Goal: Communication & Community: Connect with others

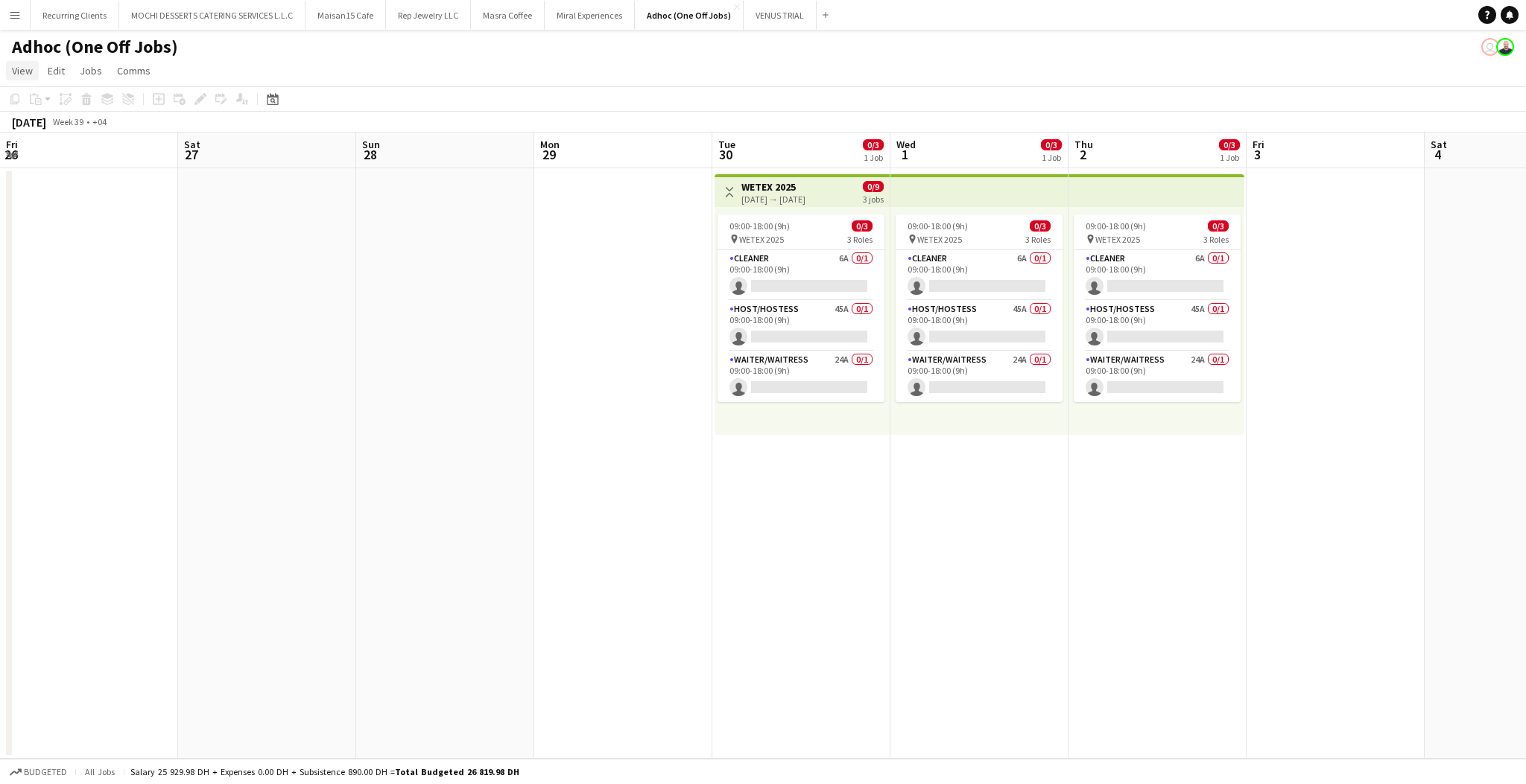
scroll to position [0, 374]
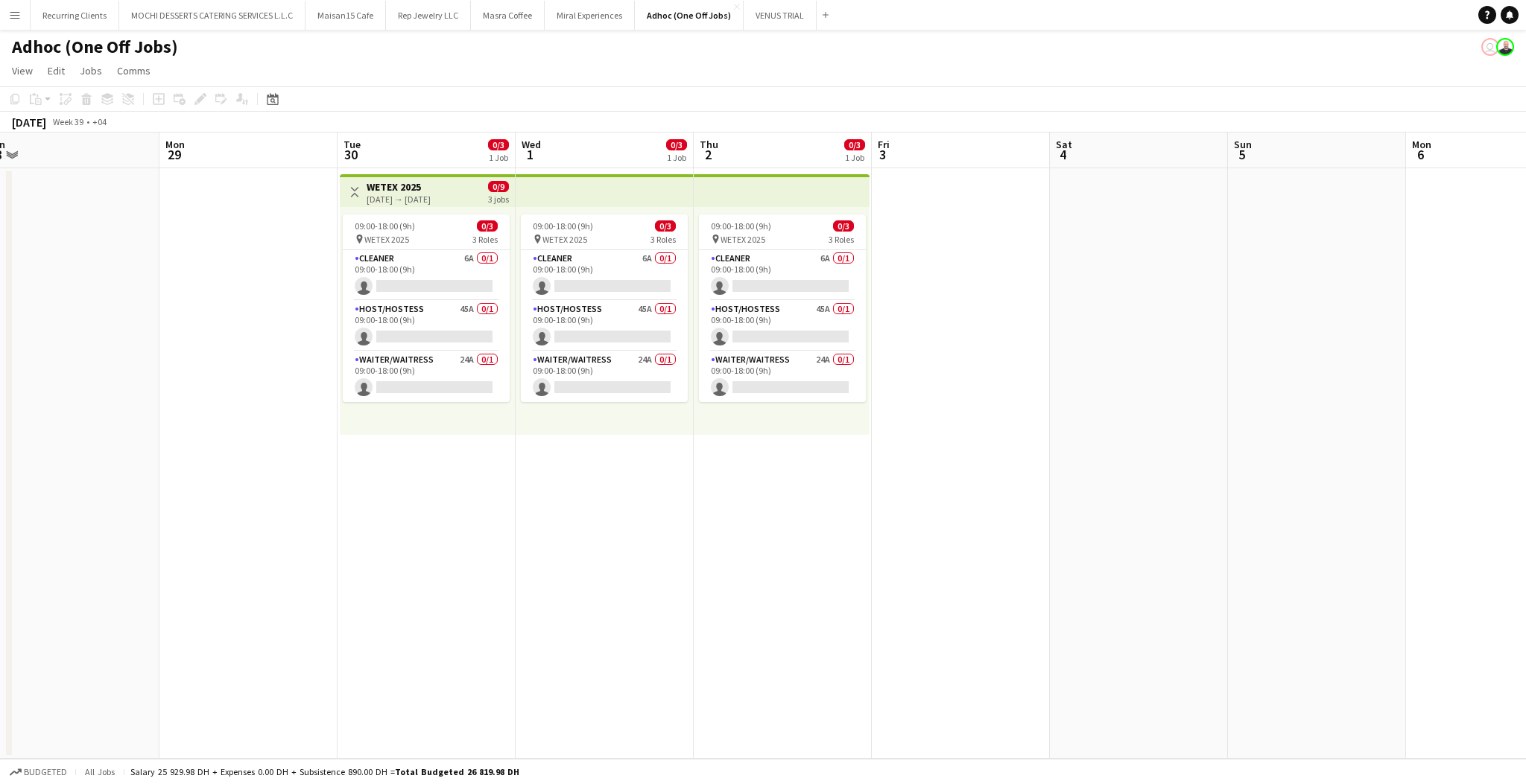
click at [17, 16] on app-icon "Menu" at bounding box center [15, 15] width 12 height 12
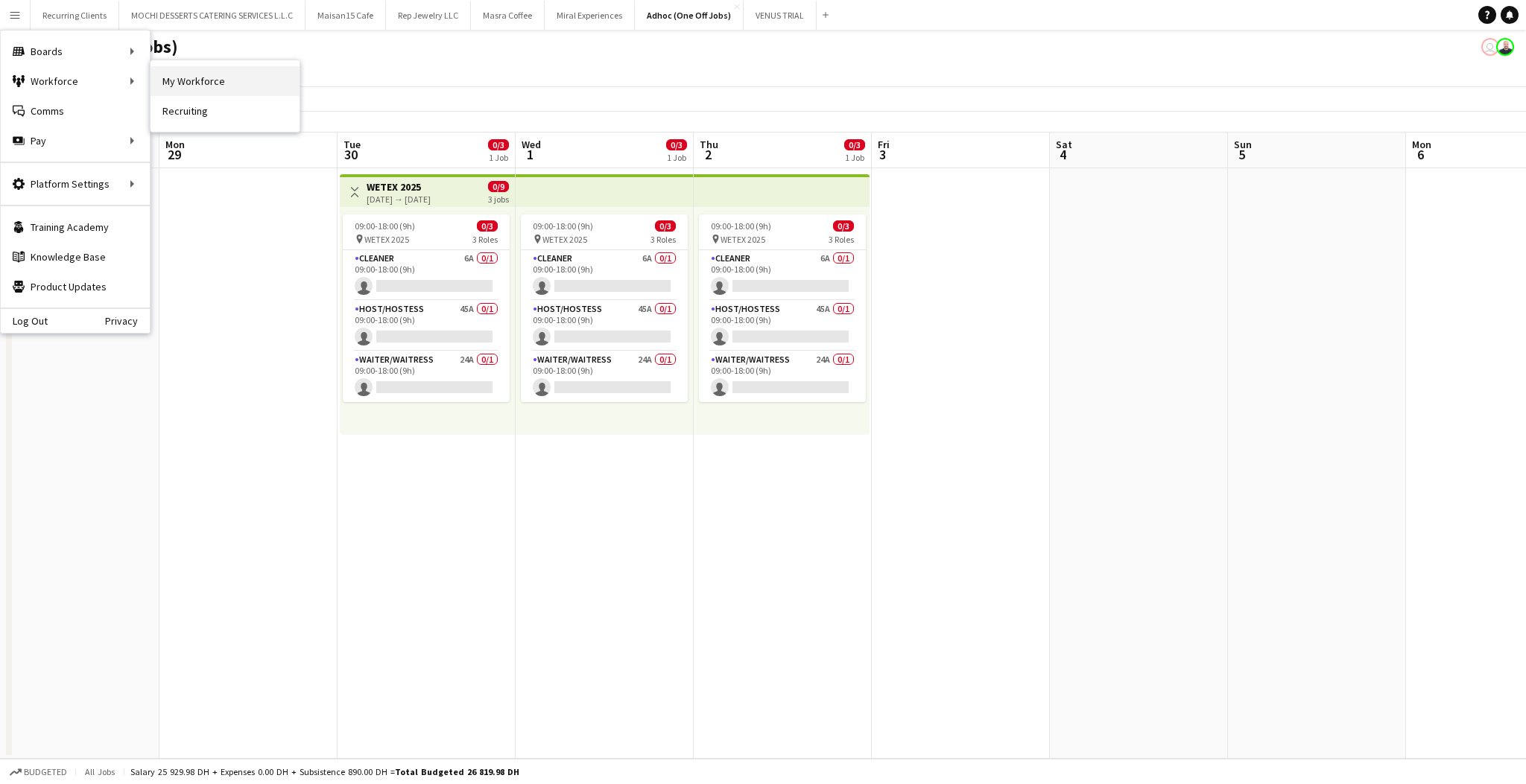
click at [209, 84] on link "My Workforce" at bounding box center [224, 81] width 149 height 30
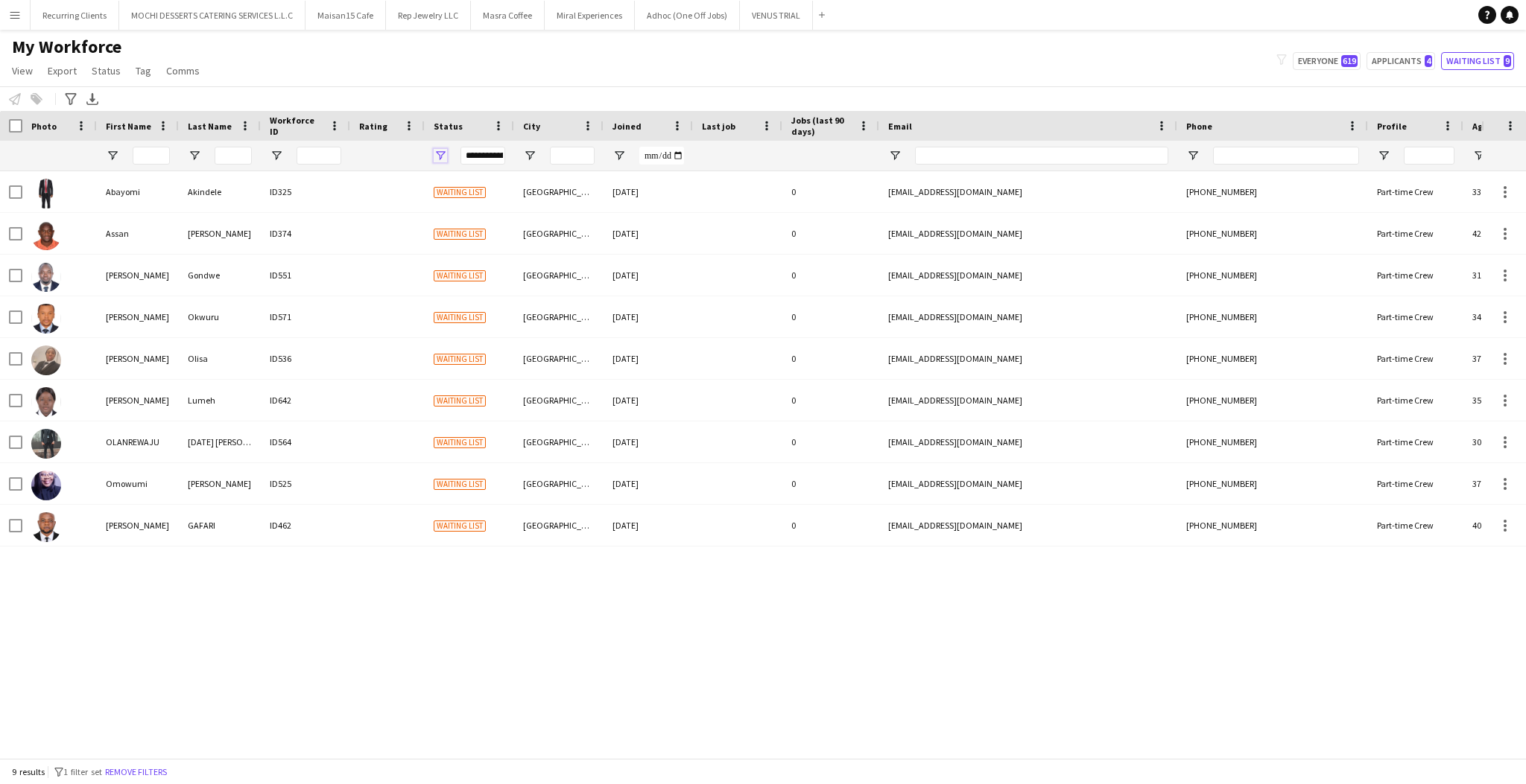
click at [441, 157] on span "Open Filter Menu" at bounding box center [440, 156] width 14 height 14
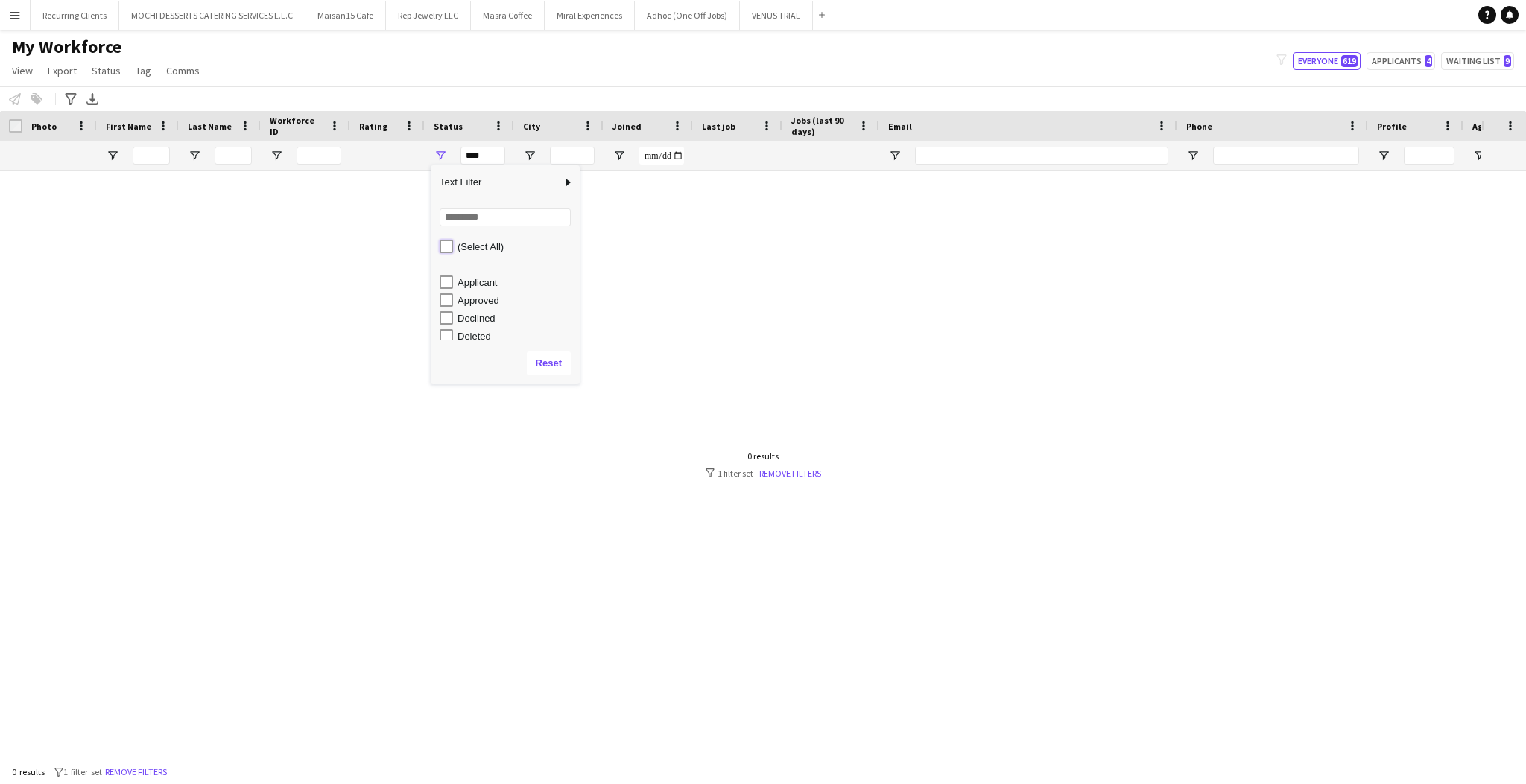
scroll to position [93, 0]
type input "**********"
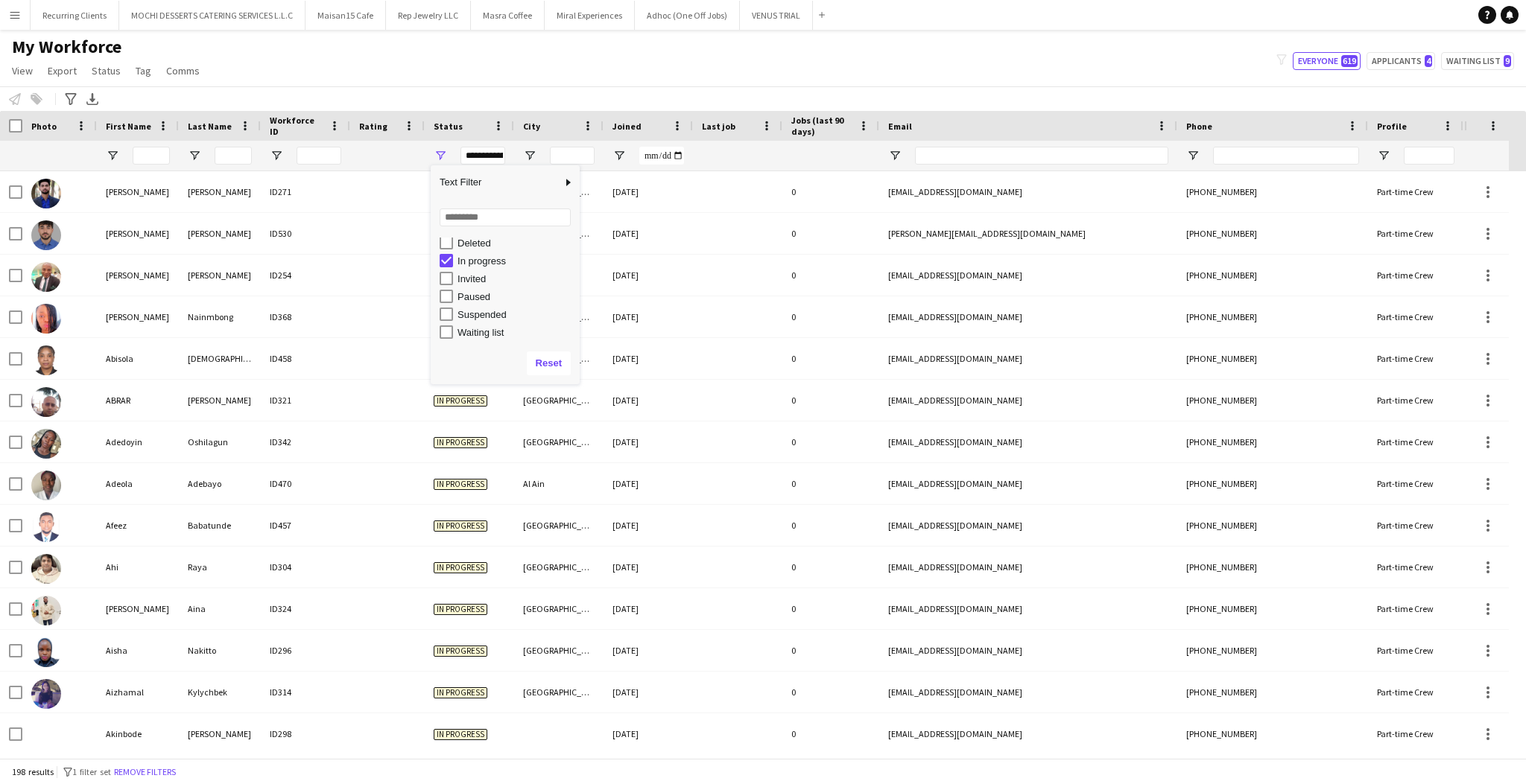
click at [826, 93] on div "Notify workforce Add to tag Select at least one crew to tag him or her. Advance…" at bounding box center [763, 98] width 1526 height 24
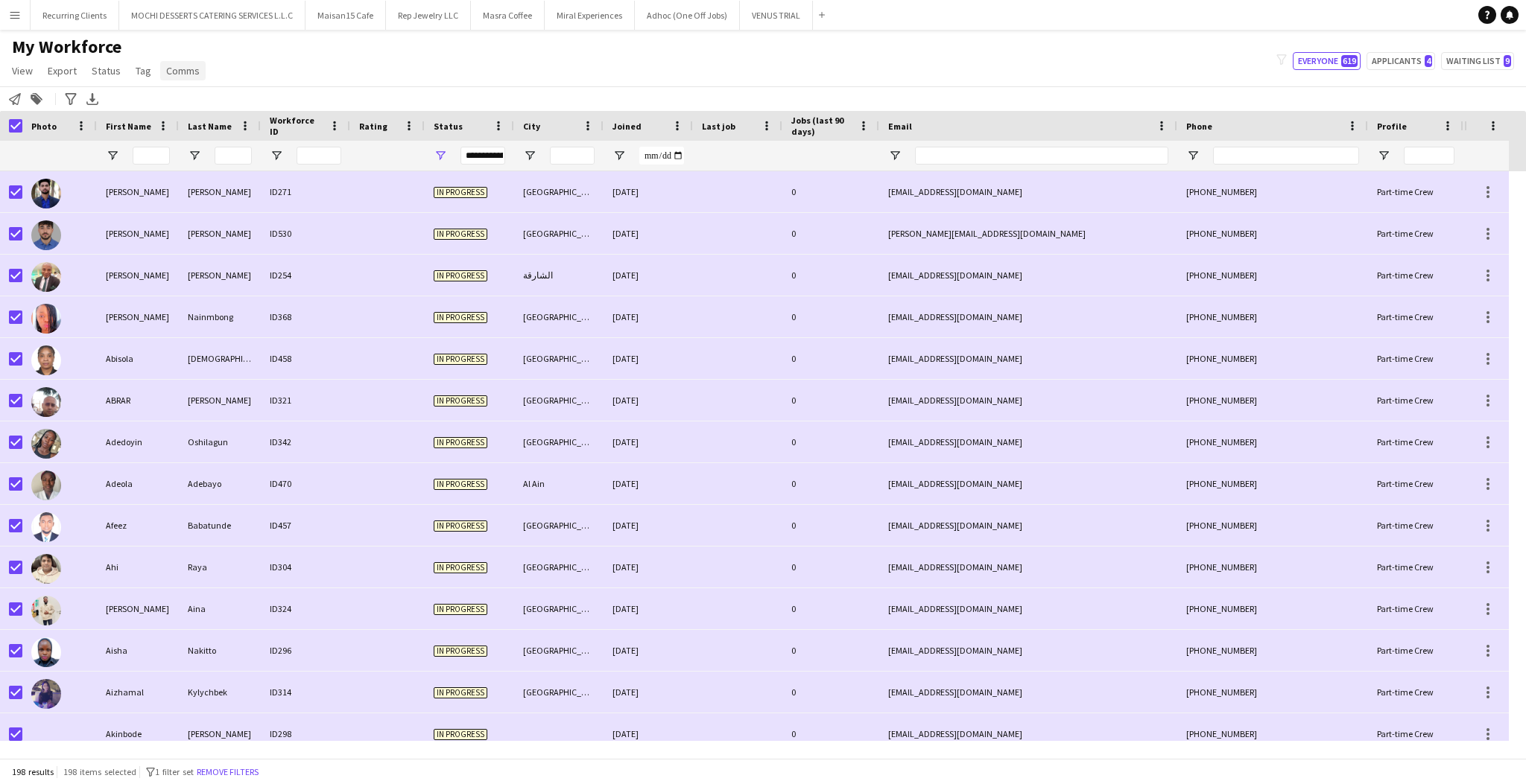
click at [166, 74] on span "Comms" at bounding box center [182, 71] width 33 height 14
click at [186, 108] on span "Send notification" at bounding box center [208, 103] width 76 height 14
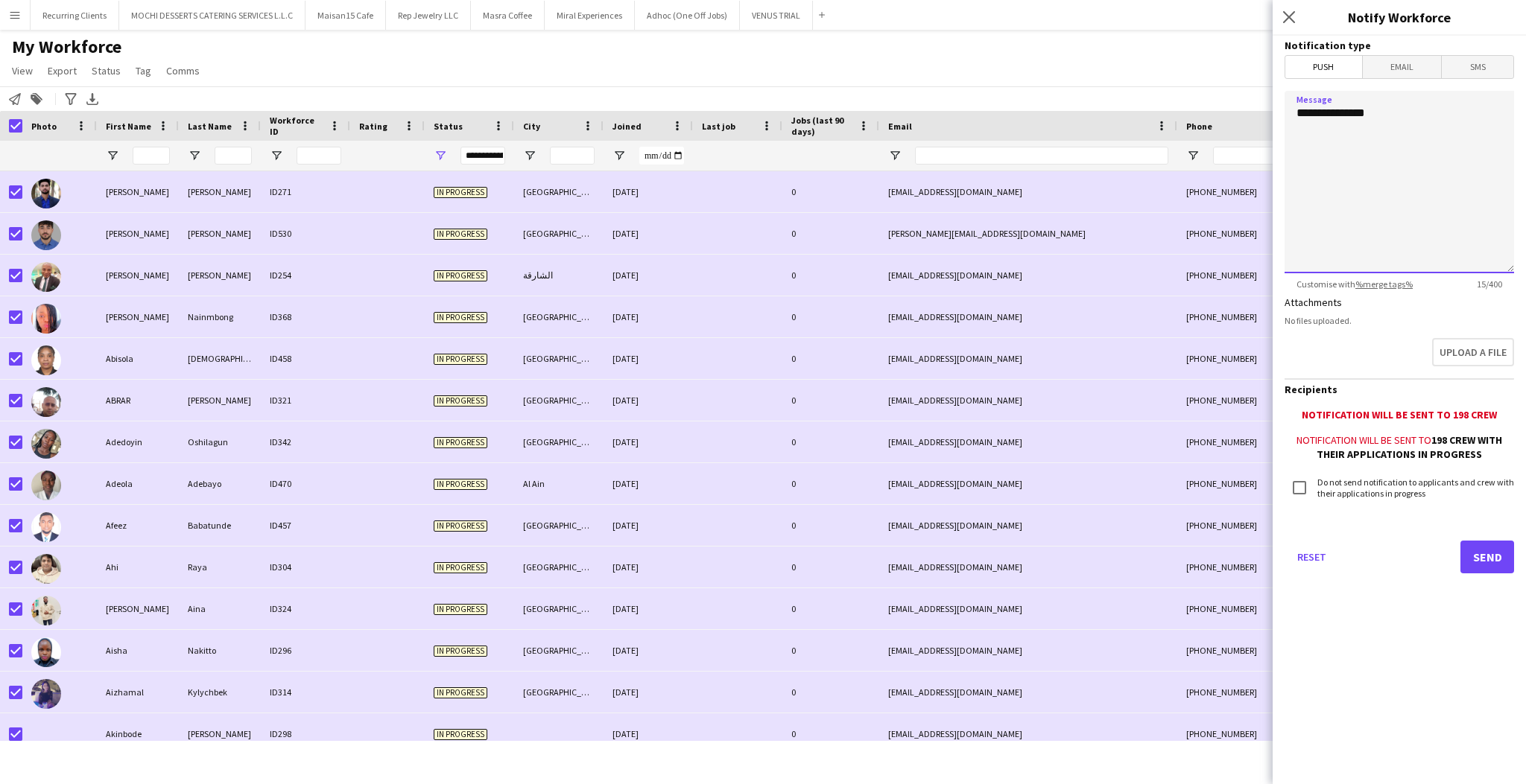
click at [1420, 144] on textarea "**********" at bounding box center [1398, 181] width 229 height 182
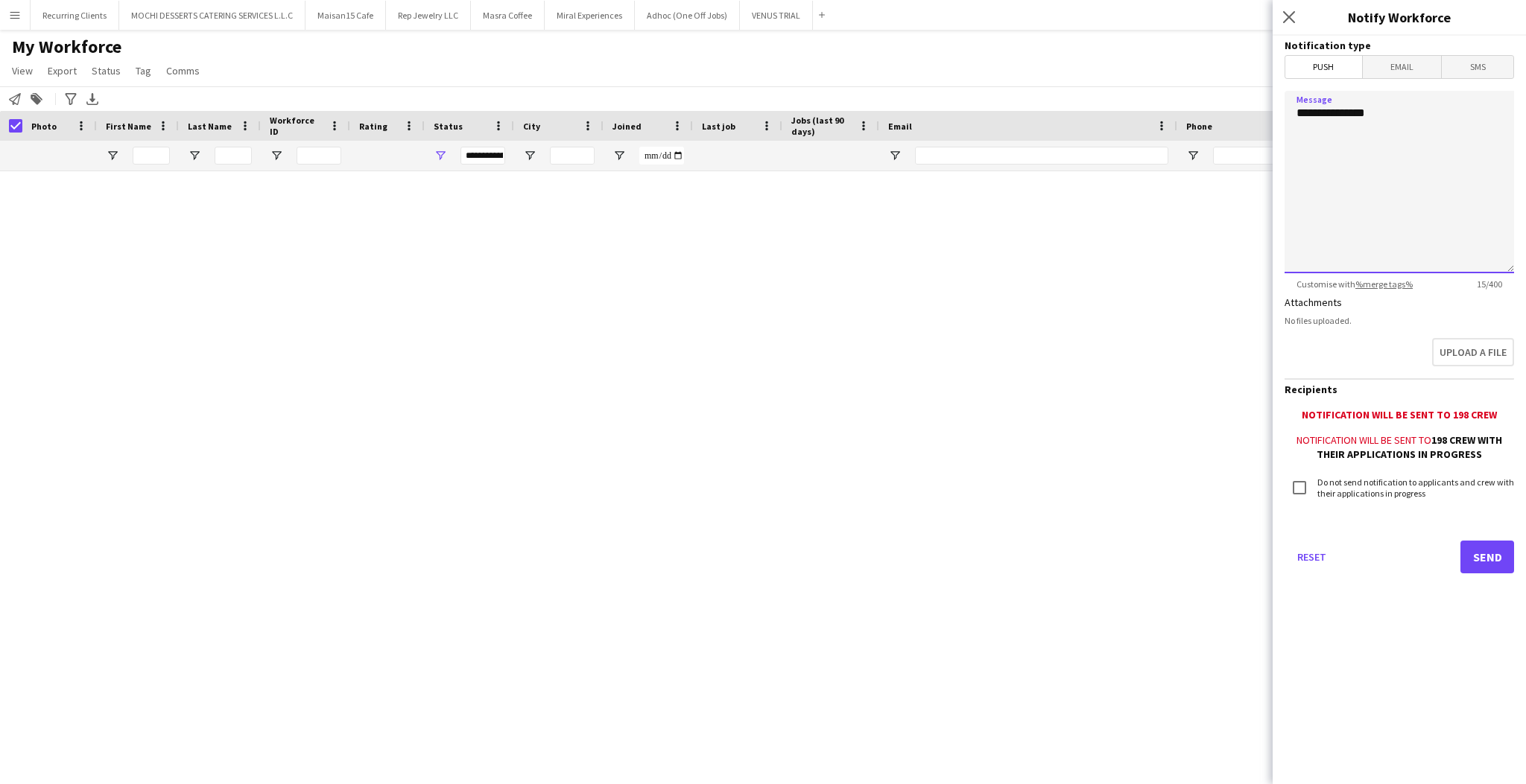
scroll to position [0, 0]
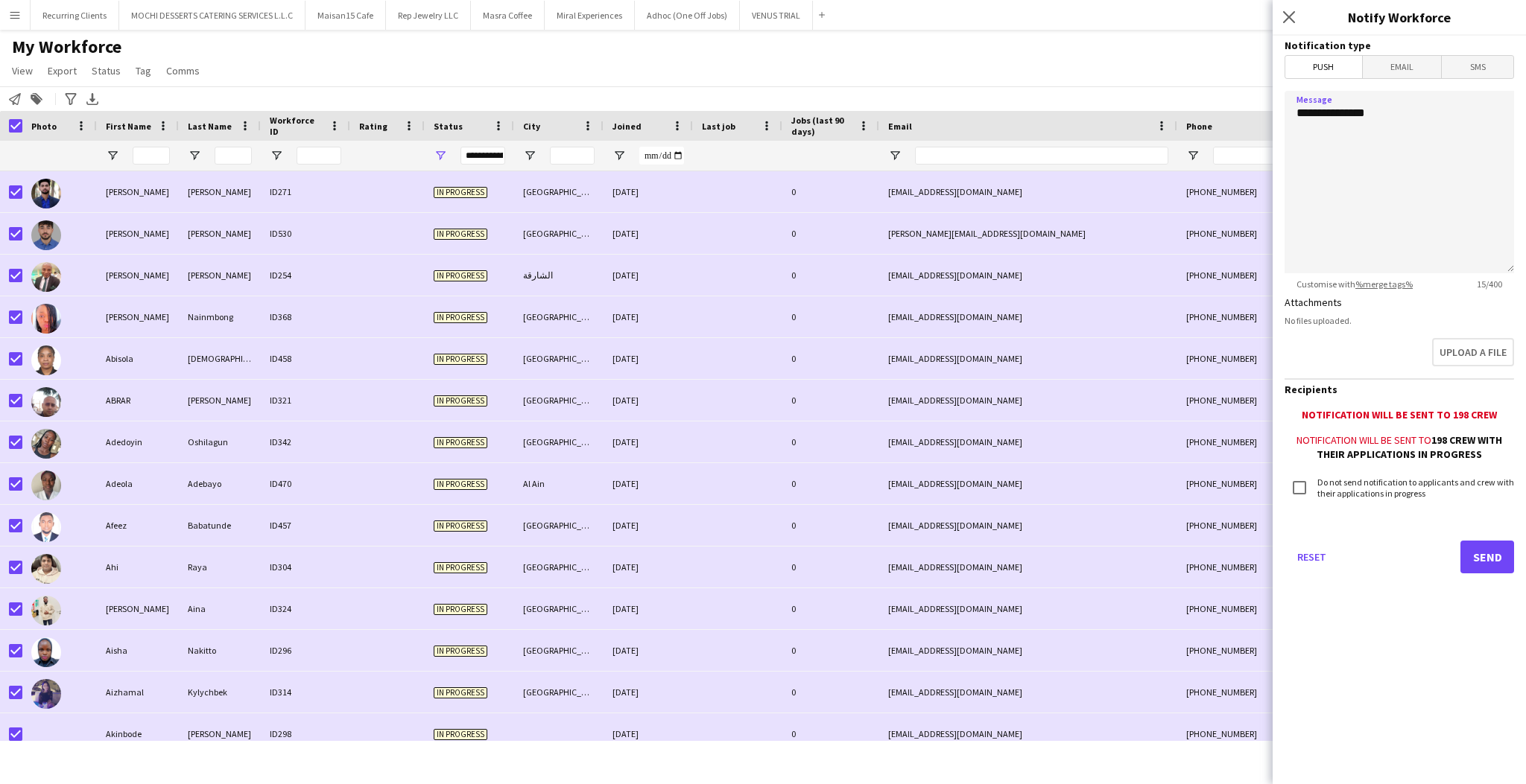
click at [16, 15] on app-icon "Menu" at bounding box center [15, 15] width 12 height 12
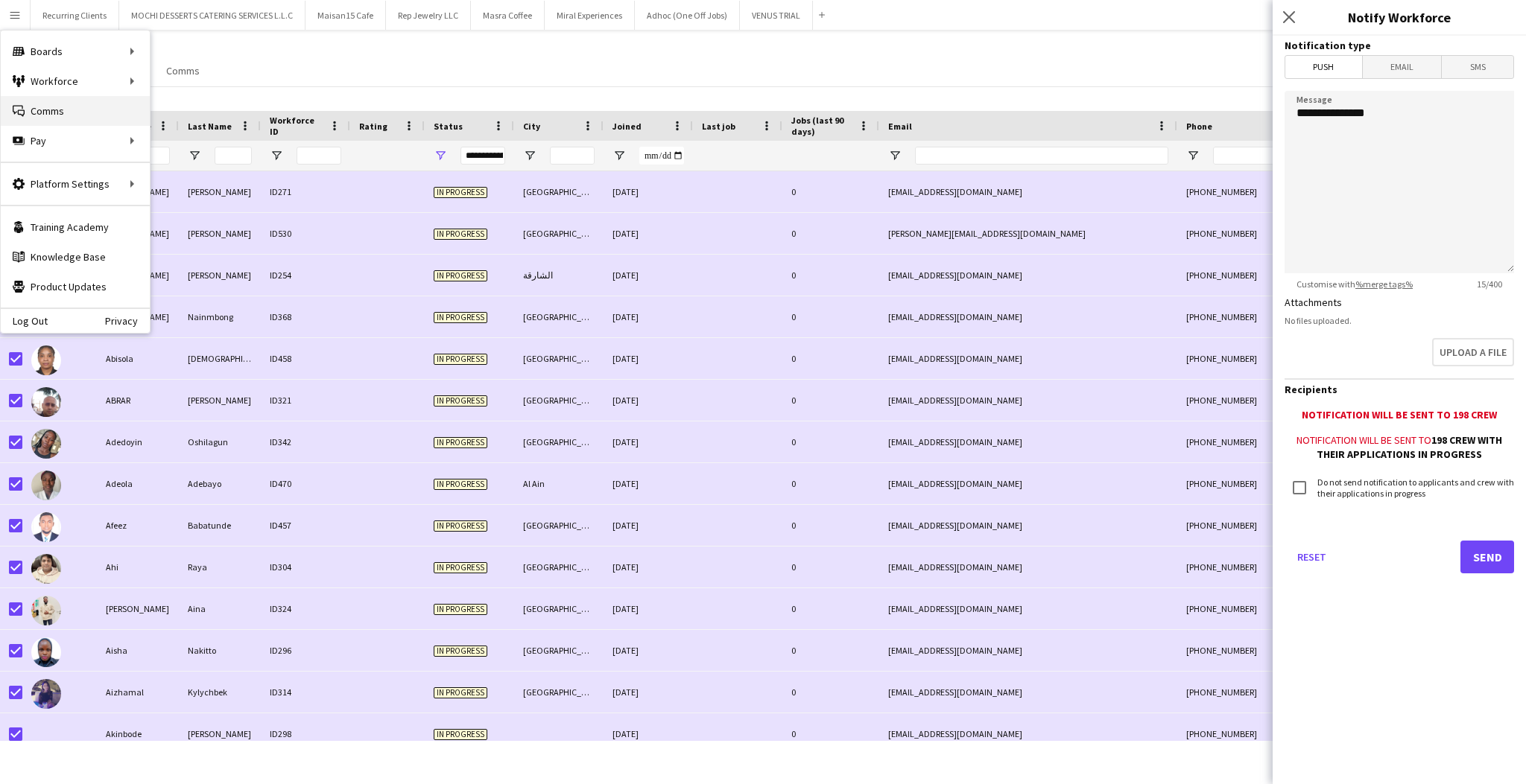
click at [27, 108] on link "Comms Comms" at bounding box center [75, 111] width 149 height 30
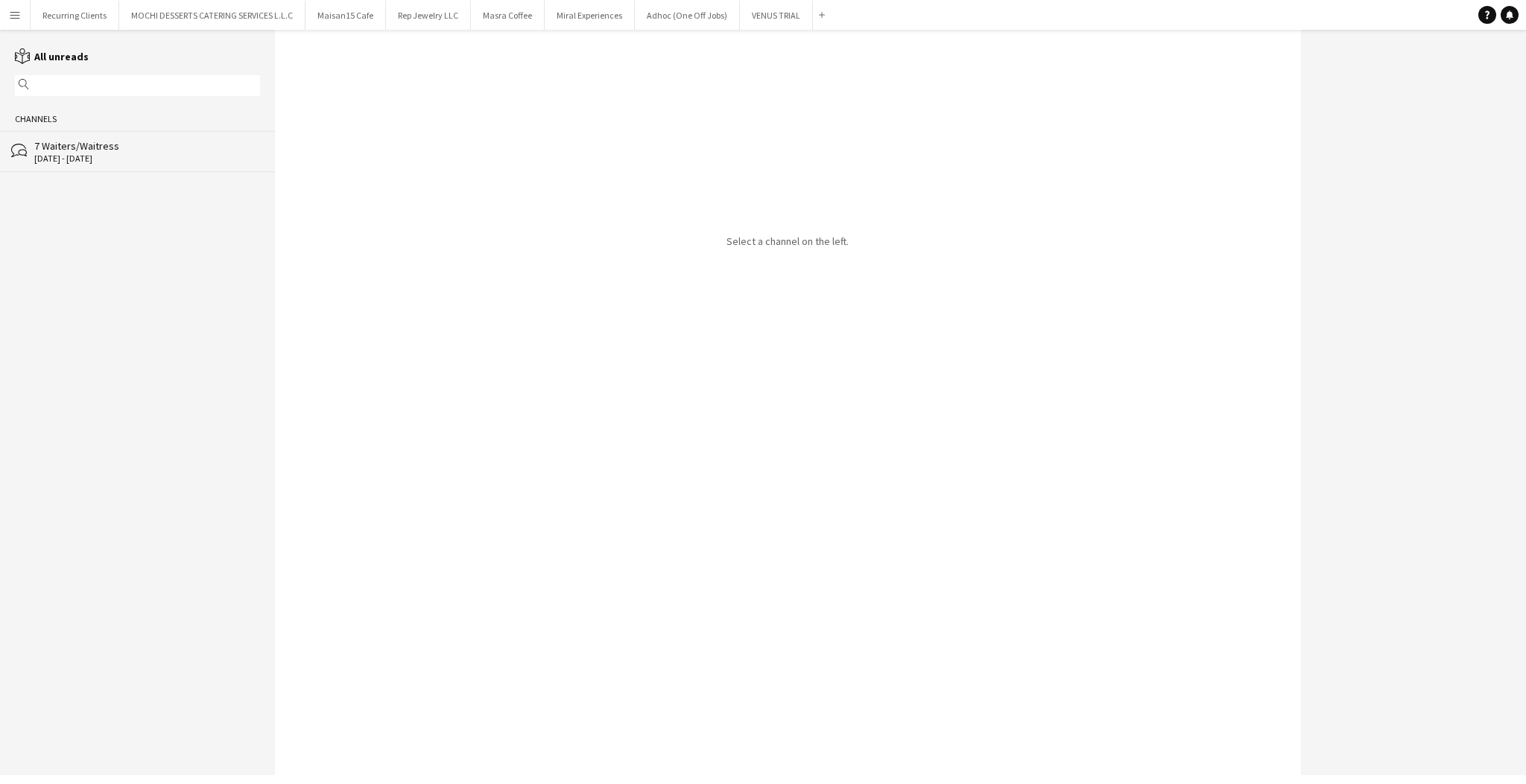
click at [117, 157] on div "[DATE] - [DATE]" at bounding box center [147, 158] width 226 height 11
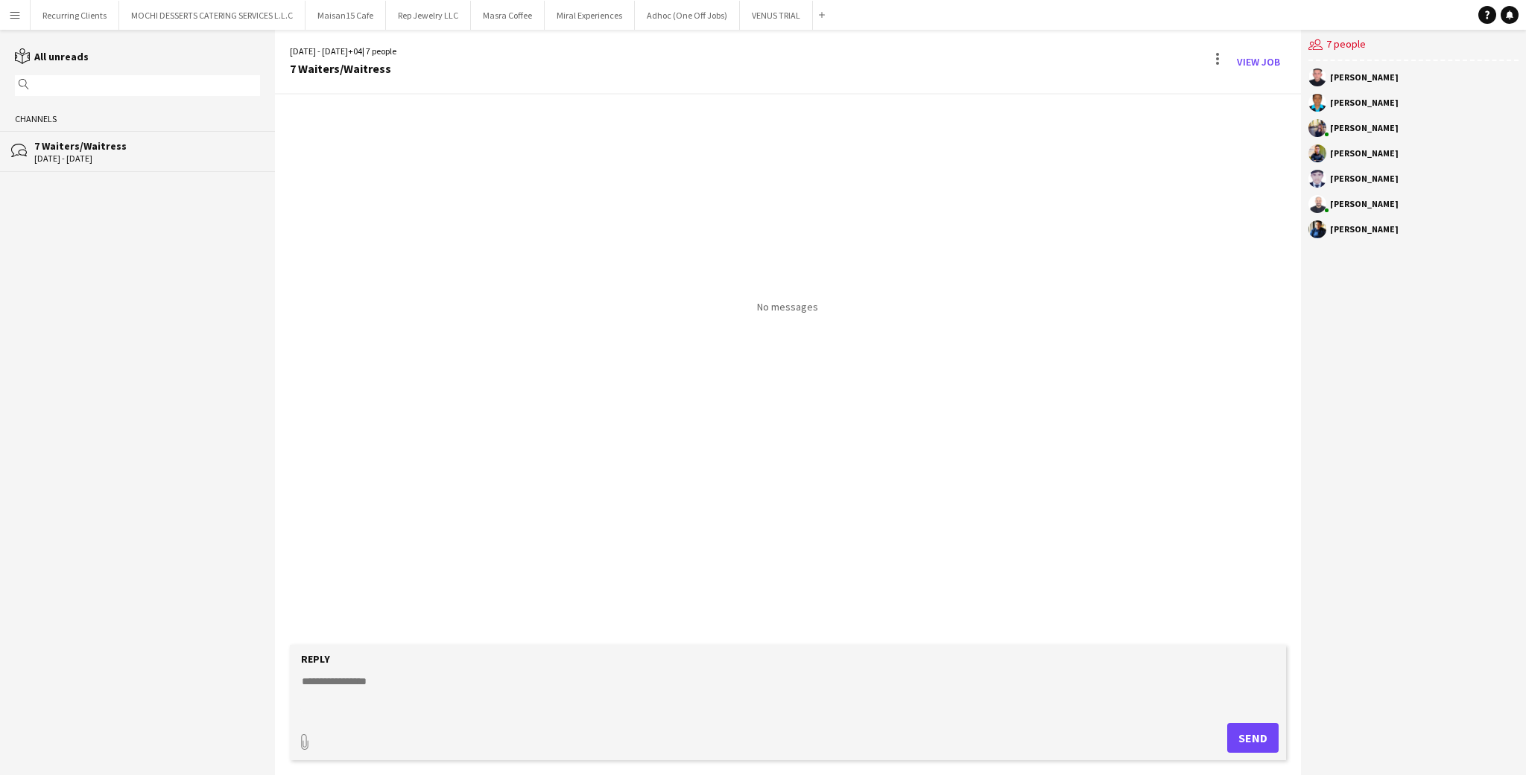
click at [476, 493] on div "No messages" at bounding box center [787, 369] width 1026 height 550
